Goal: Information Seeking & Learning: Learn about a topic

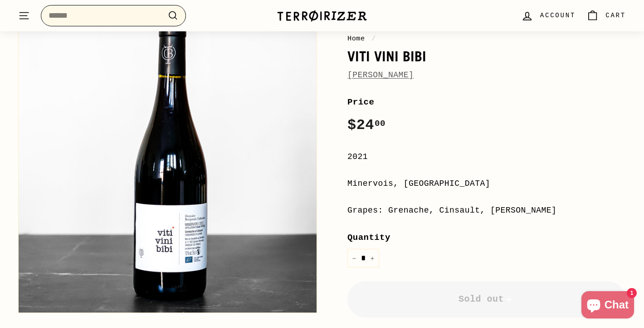
scroll to position [111, 0]
click at [112, 18] on input "Search" at bounding box center [113, 15] width 145 height 21
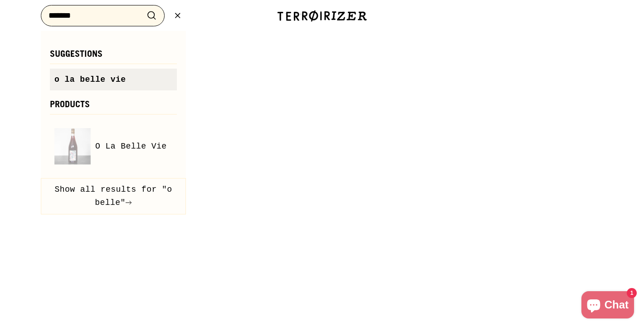
type input "*******"
click at [106, 76] on span "o la belle vie" at bounding box center [90, 79] width 72 height 9
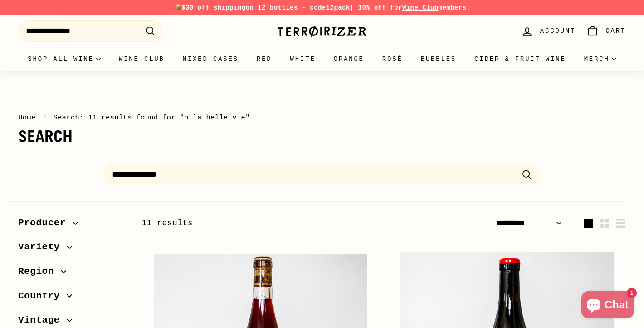
select select "*********"
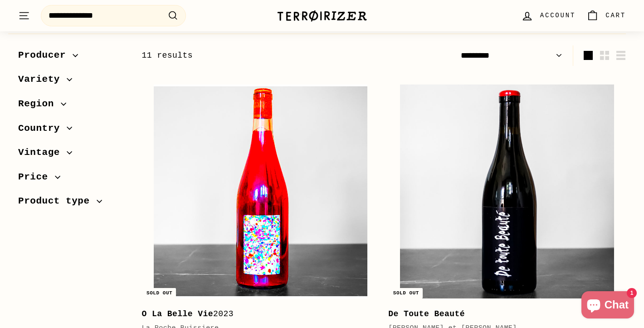
scroll to position [175, 0]
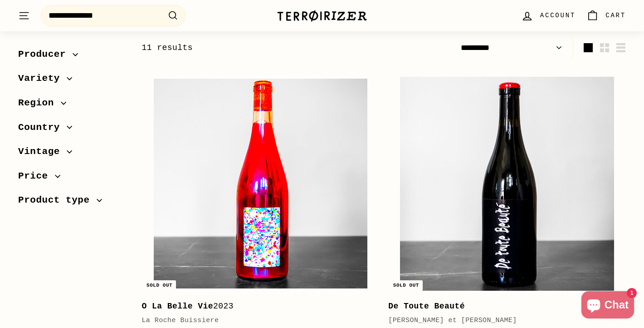
click at [336, 188] on img at bounding box center [261, 184] width 214 height 214
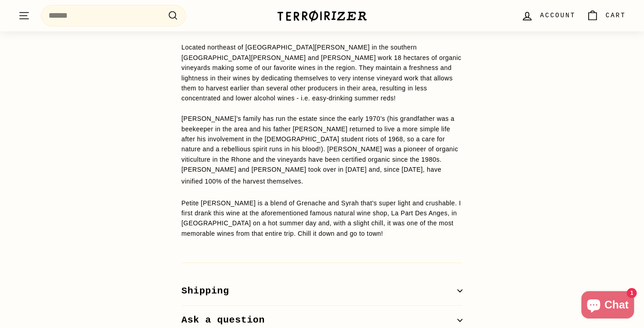
scroll to position [775, 0]
click at [219, 67] on div "Located northeast of [GEOGRAPHIC_DATA][PERSON_NAME] in the southern [GEOGRAPHIC…" at bounding box center [321, 114] width 281 height 145
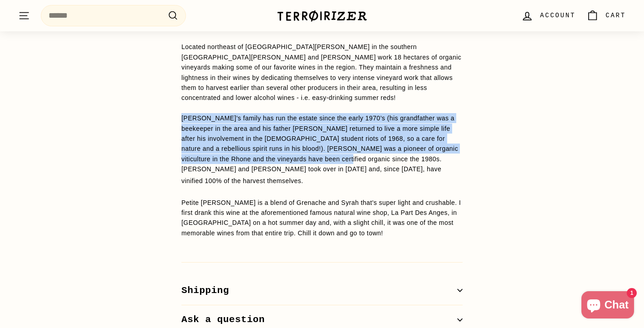
drag, startPoint x: 182, startPoint y: 117, endPoint x: 352, endPoint y: 160, distance: 175.4
click at [352, 160] on div "Located northeast of [GEOGRAPHIC_DATA][PERSON_NAME] in the southern [GEOGRAPHIC…" at bounding box center [321, 114] width 281 height 145
copy div "[PERSON_NAME]’s family has run the estate since the early 1970’s (his grandfath…"
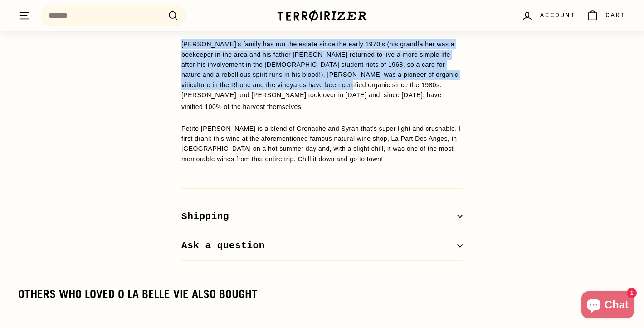
scroll to position [850, 0]
